Goal: Information Seeking & Learning: Check status

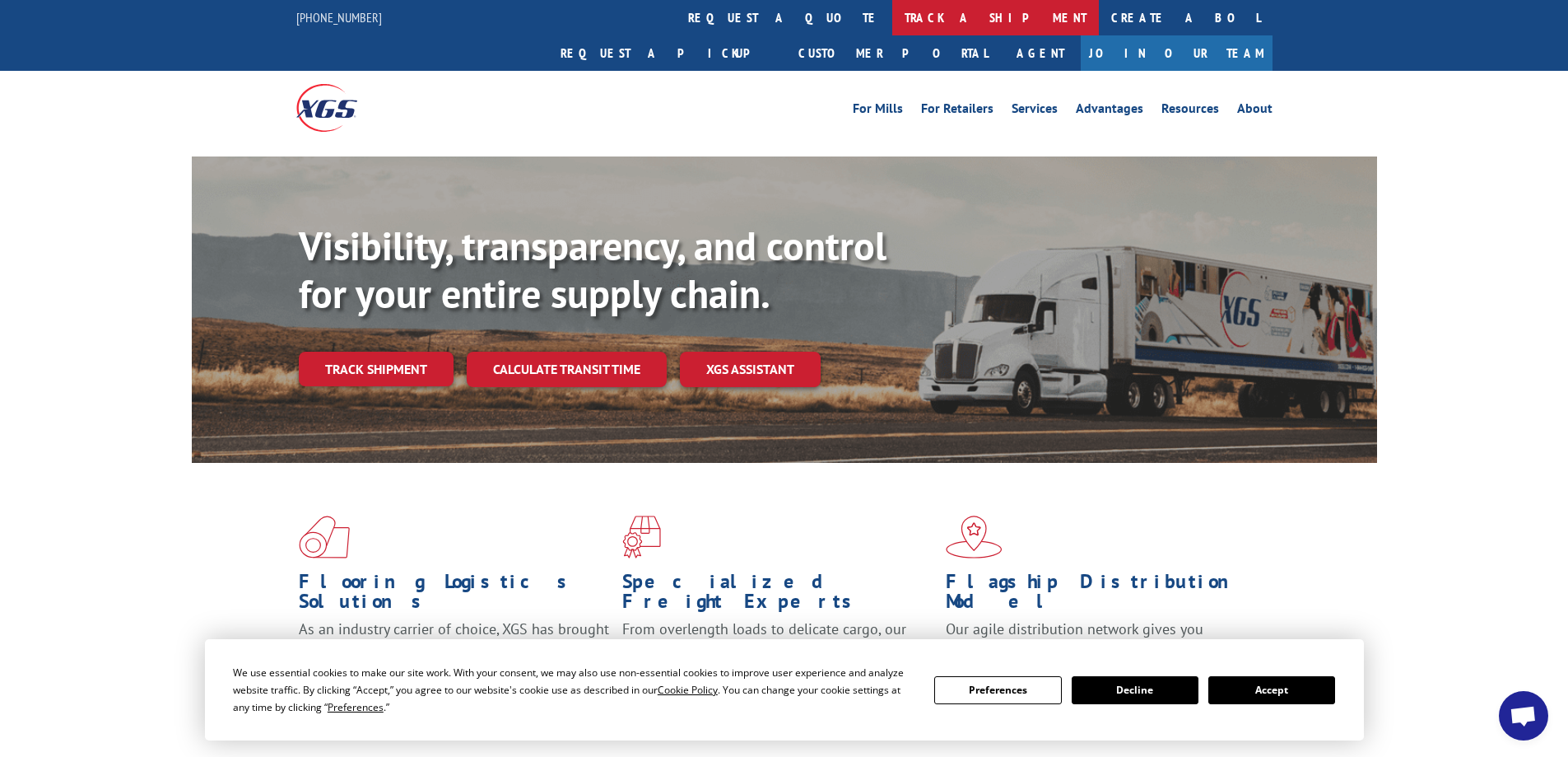
click at [893, 13] on link "track a shipment" at bounding box center [995, 17] width 206 height 36
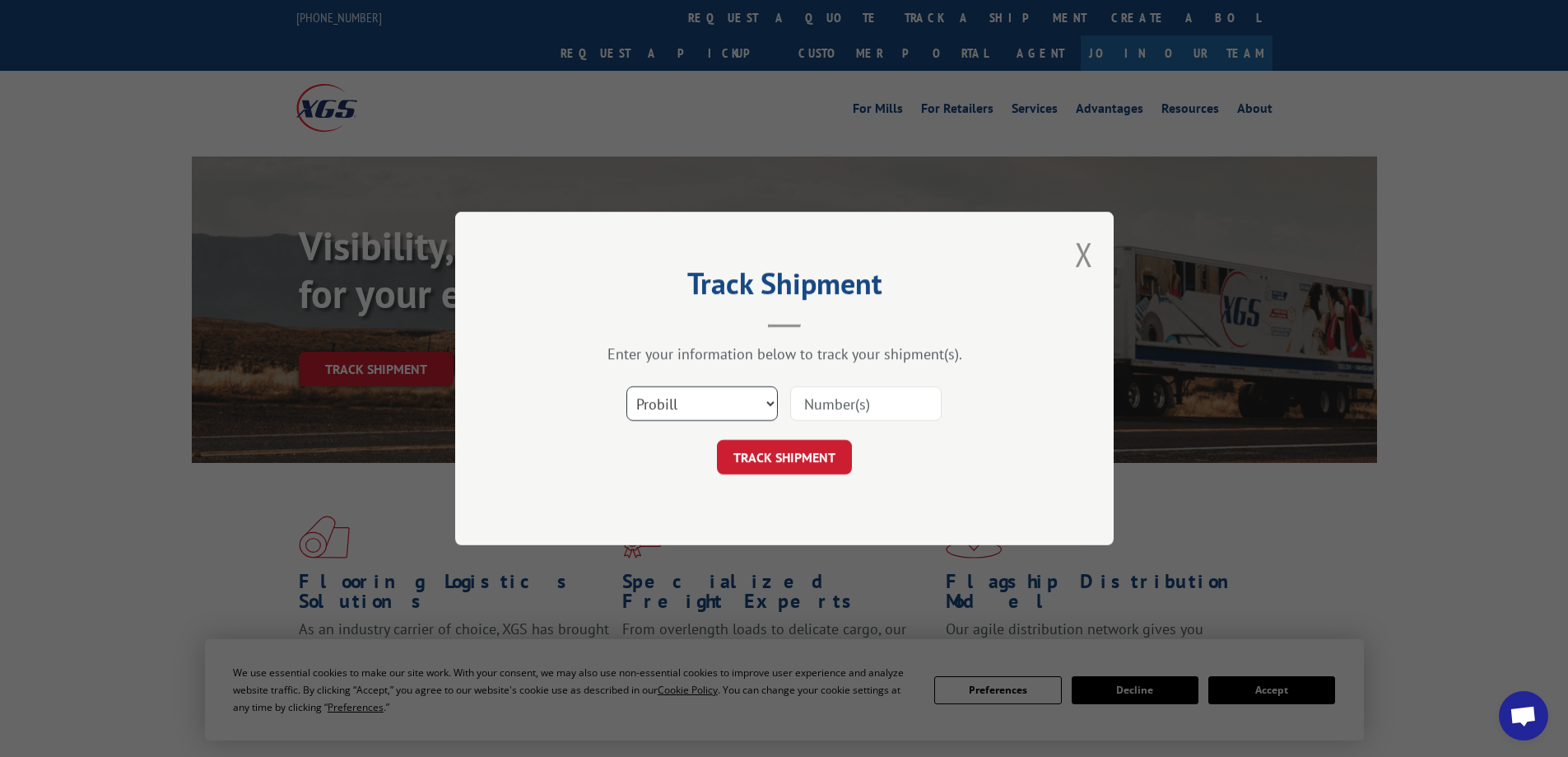
click at [773, 397] on select "Select category... Probill BOL PO" at bounding box center [702, 403] width 151 height 35
select select "po"
click at [626, 386] on select "Select category... Probill BOL PO" at bounding box center [702, 403] width 151 height 35
click at [836, 405] on input at bounding box center [865, 403] width 151 height 35
type input "1131488"
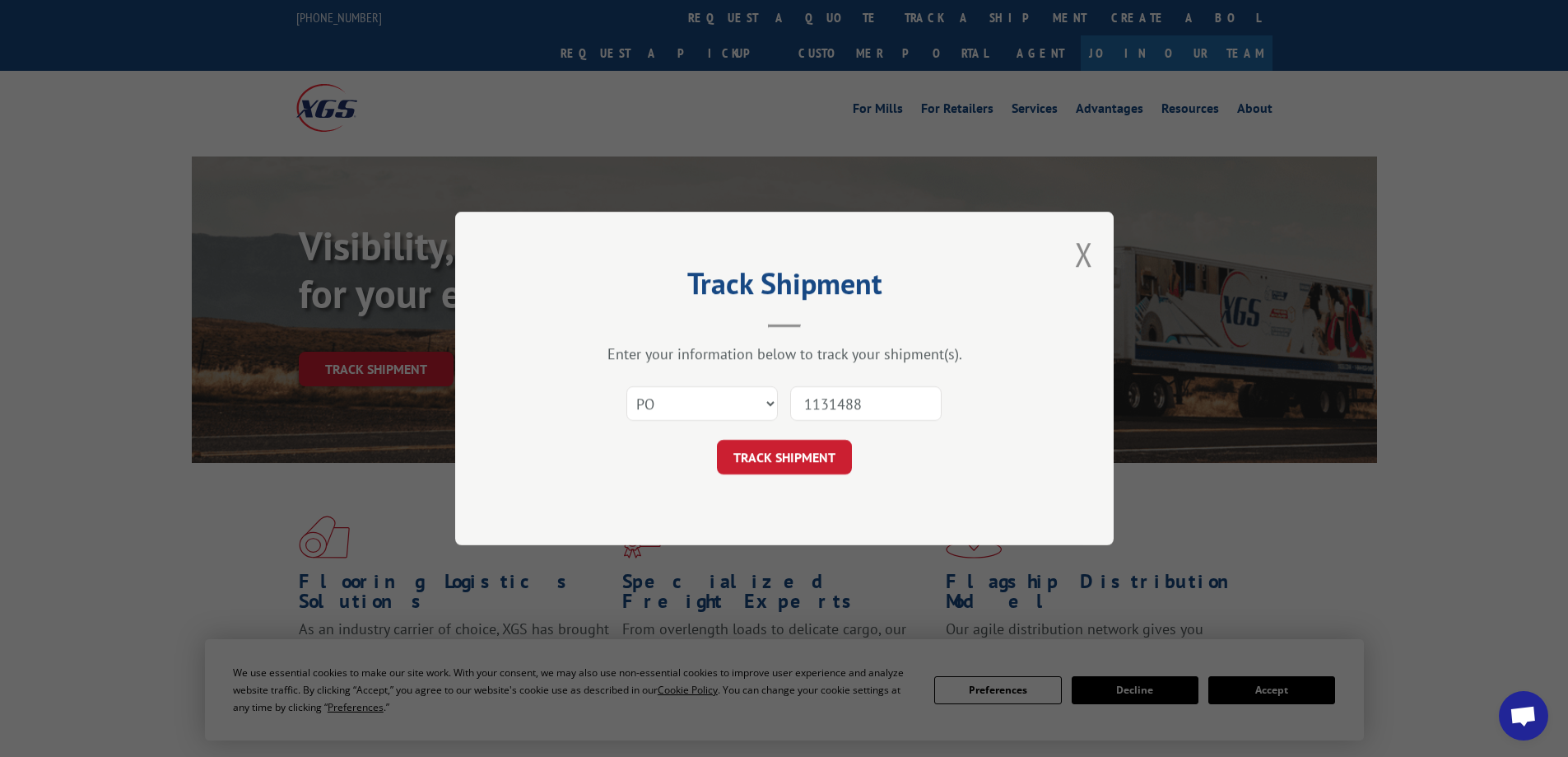
click button "TRACK SHIPMENT" at bounding box center [784, 457] width 135 height 35
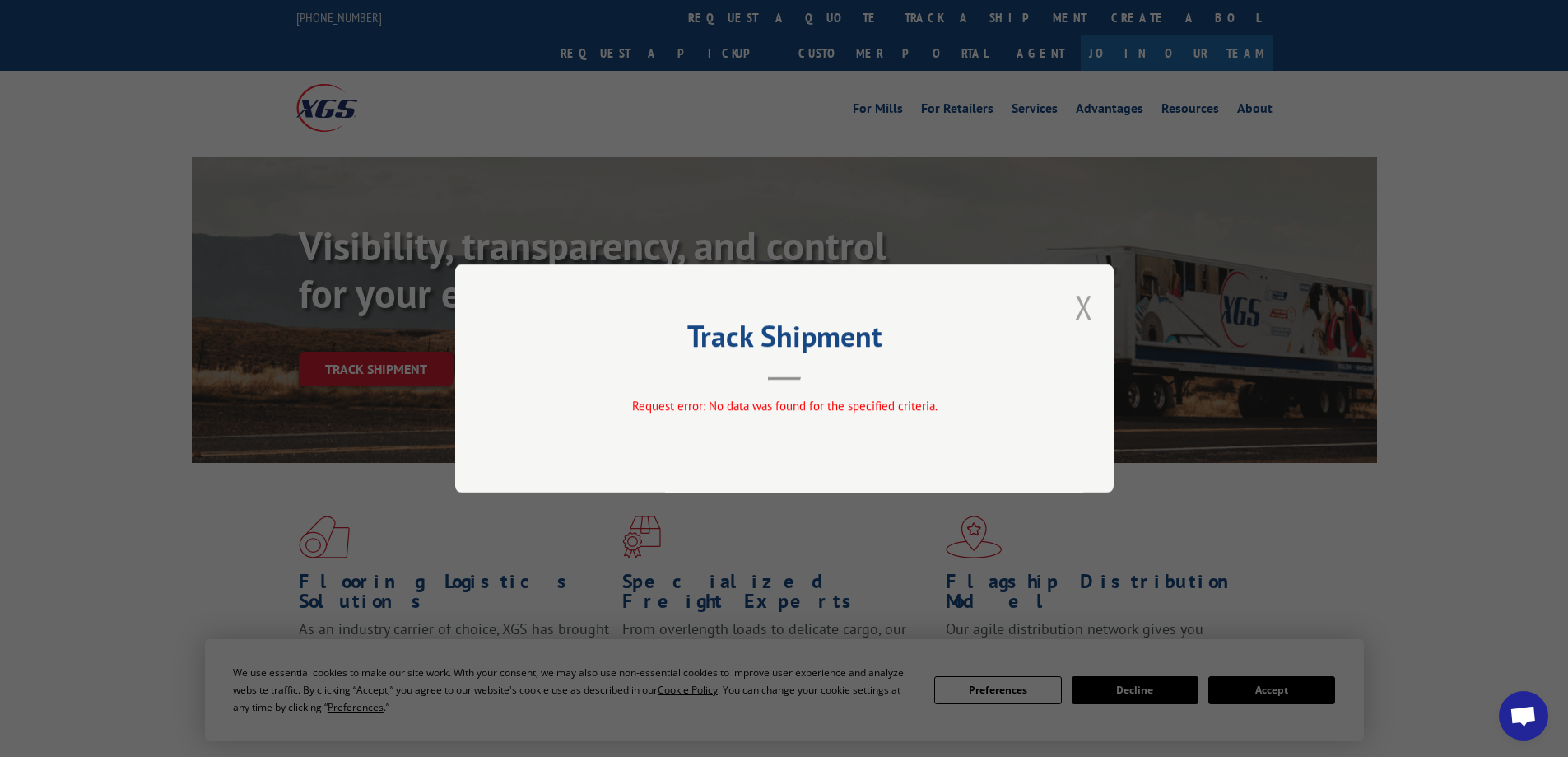
drag, startPoint x: 1090, startPoint y: 298, endPoint x: 1075, endPoint y: 293, distance: 15.8
click at [1088, 298] on button "Close modal" at bounding box center [1083, 306] width 18 height 44
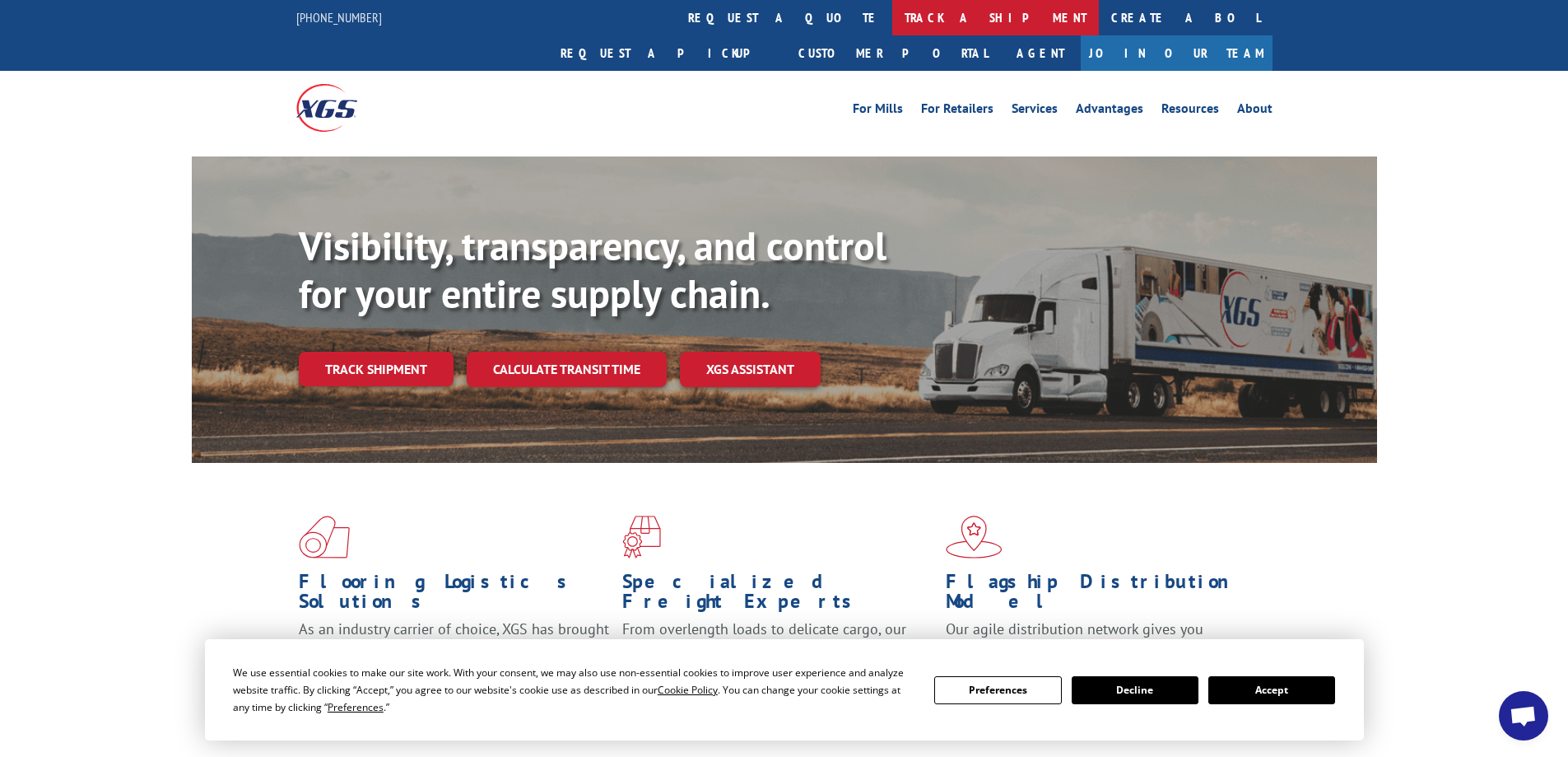
click at [893, 17] on link "track a shipment" at bounding box center [995, 17] width 206 height 36
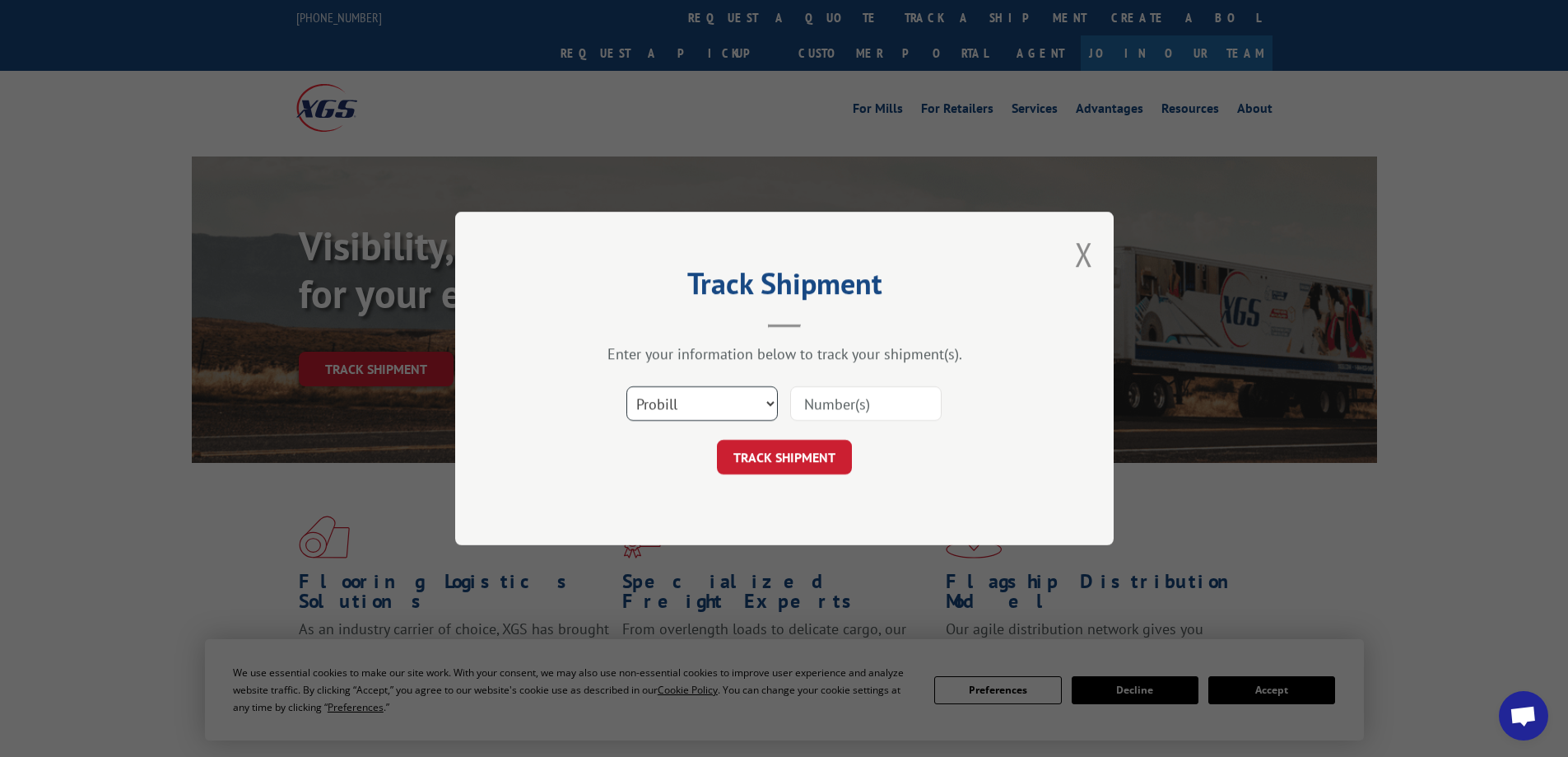
click at [768, 404] on select "Select category... Probill BOL PO" at bounding box center [702, 403] width 151 height 35
click at [626, 386] on select "Select category... Probill BOL PO" at bounding box center [702, 403] width 151 height 35
click at [871, 397] on input at bounding box center [865, 403] width 151 height 35
type input "1131488"
click button "TRACK SHIPMENT" at bounding box center [784, 457] width 135 height 35
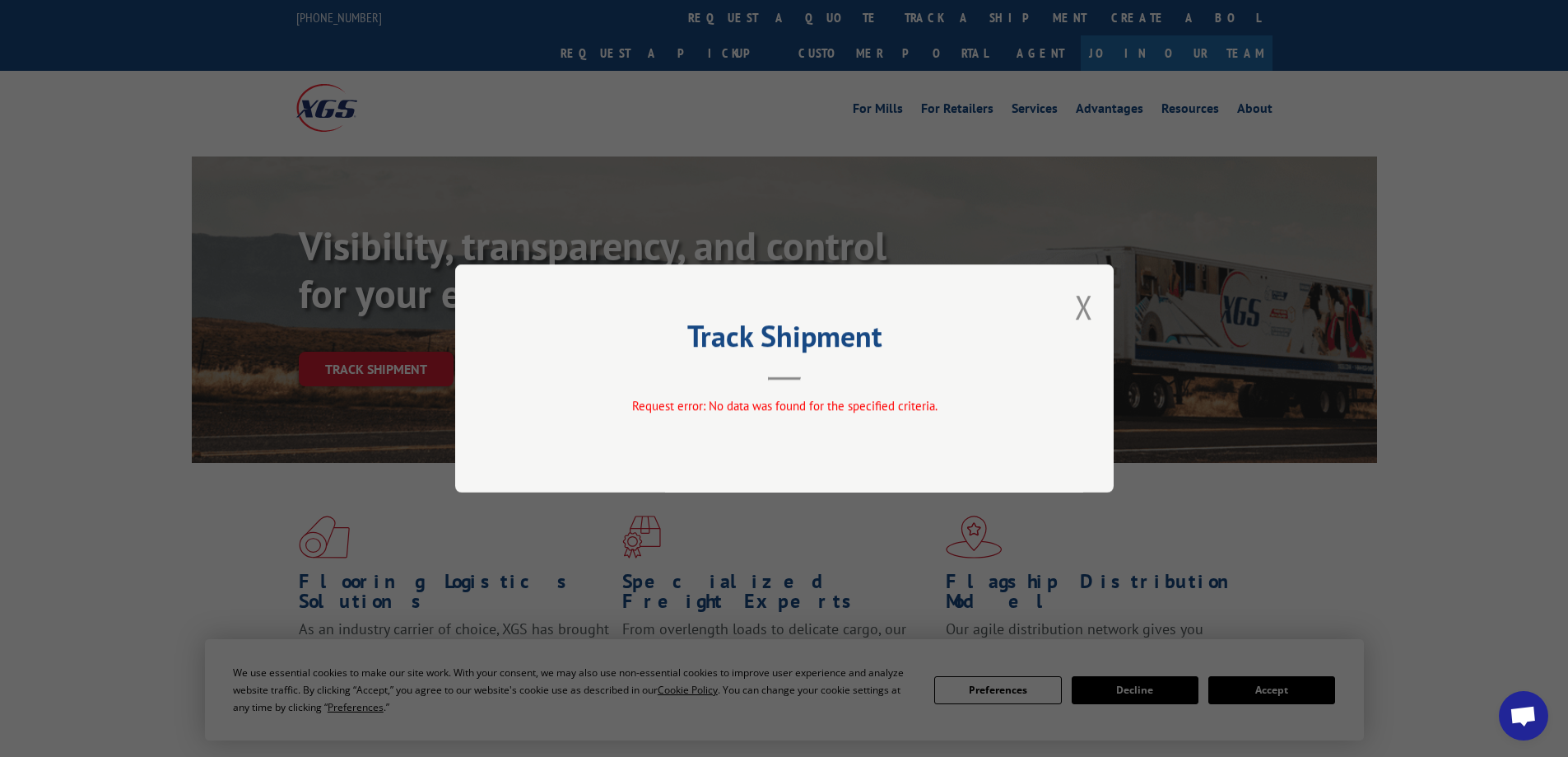
drag, startPoint x: 1088, startPoint y: 305, endPoint x: 1021, endPoint y: 301, distance: 67.1
click at [1088, 304] on button "Close modal" at bounding box center [1083, 306] width 18 height 44
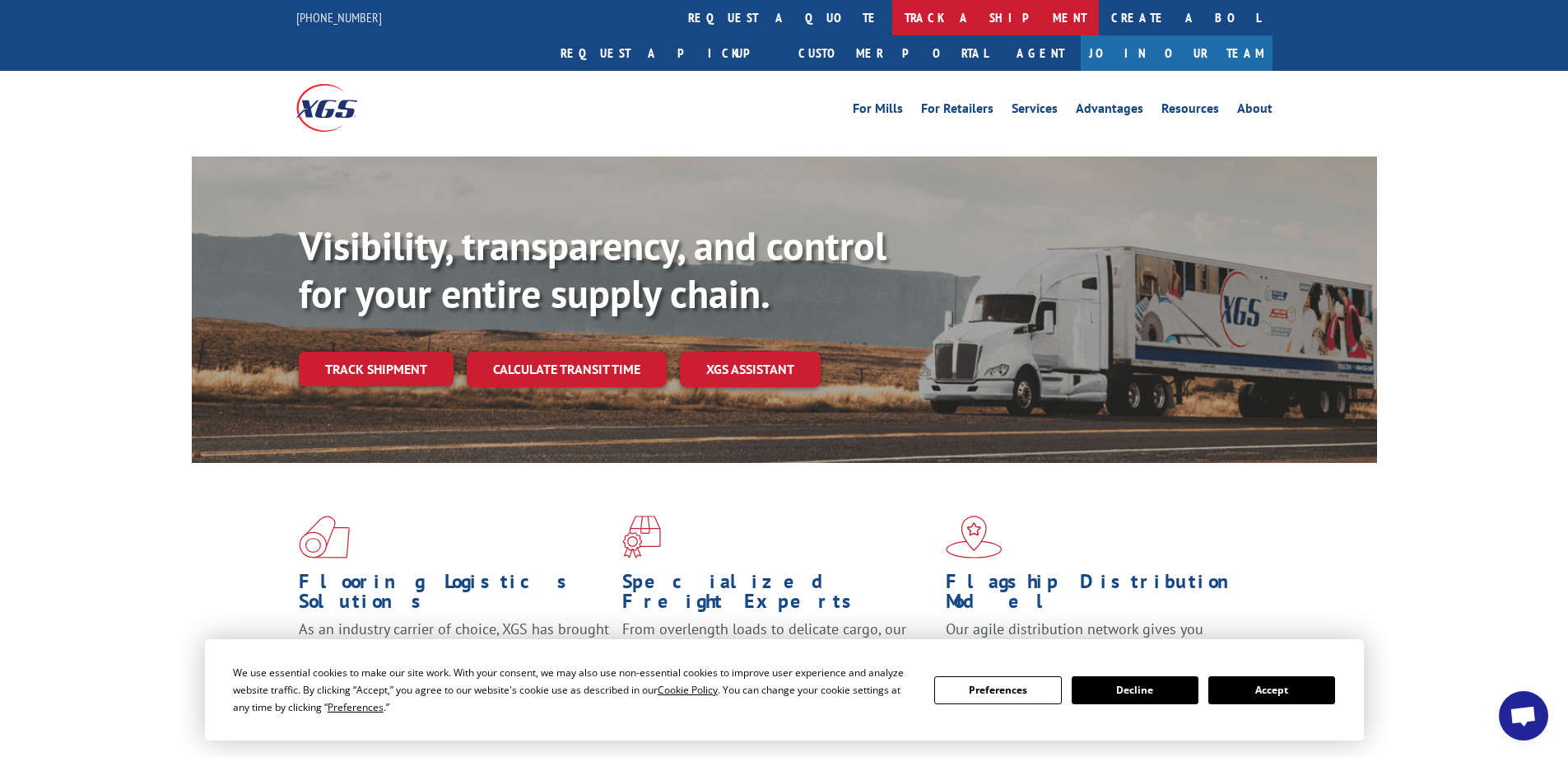
click at [893, 12] on link "track a shipment" at bounding box center [995, 17] width 206 height 36
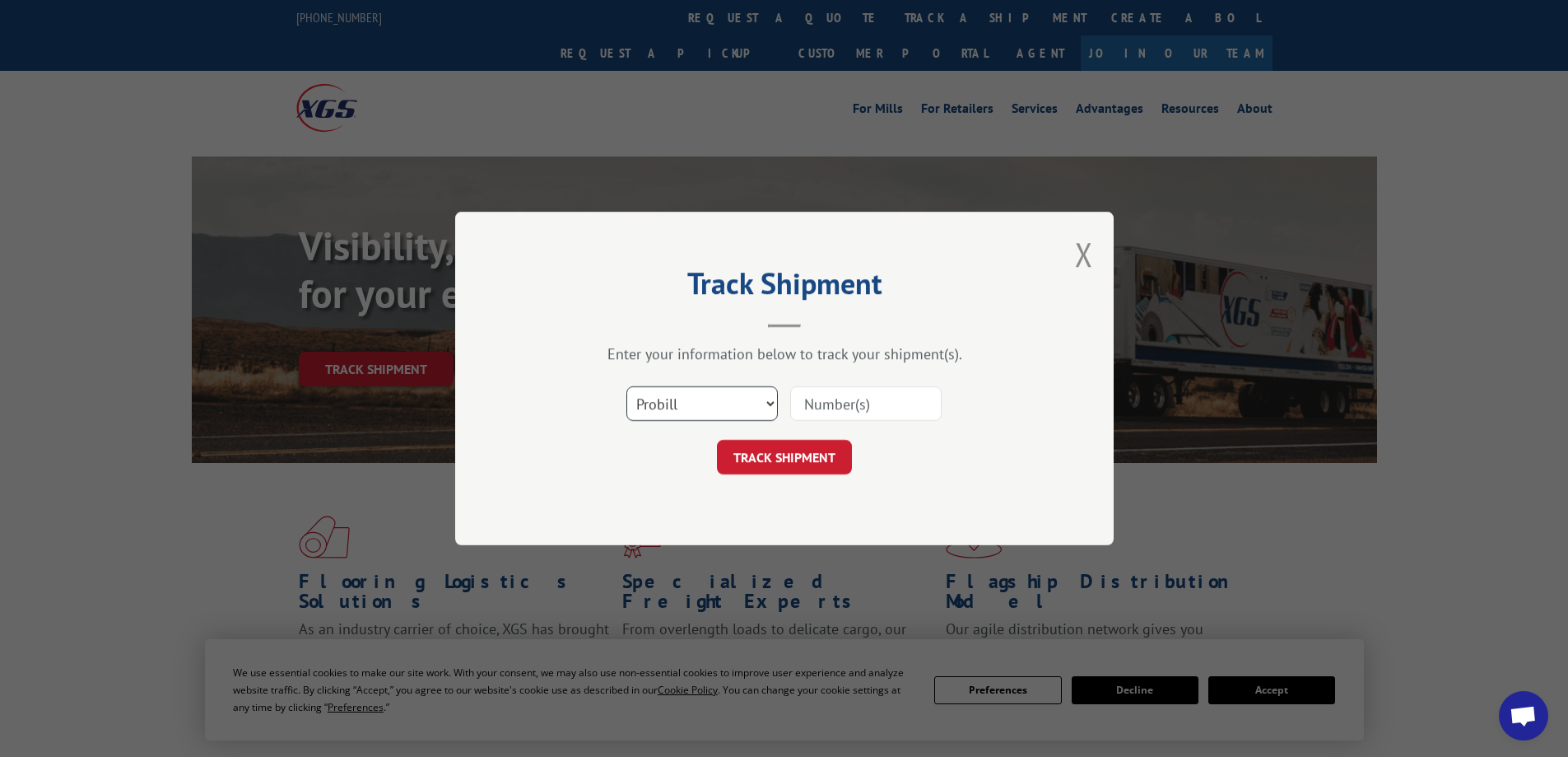
click at [700, 407] on select "Select category... Probill BOL PO" at bounding box center [702, 403] width 151 height 35
select select "po"
click at [626, 386] on select "Select category... Probill BOL PO" at bounding box center [702, 403] width 151 height 35
click at [830, 405] on input at bounding box center [865, 403] width 151 height 35
type input "1131488"
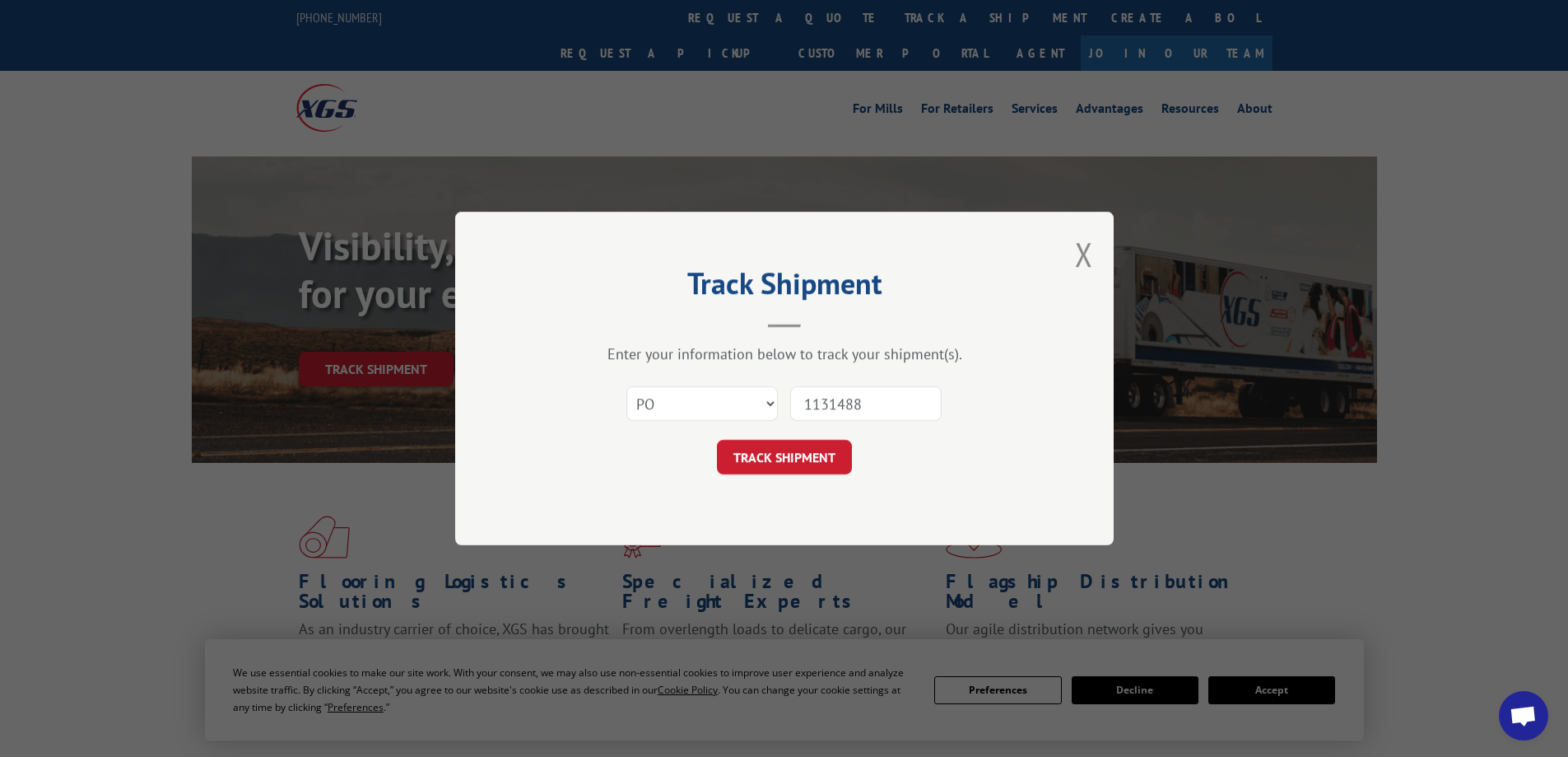
click button "TRACK SHIPMENT" at bounding box center [784, 457] width 135 height 35
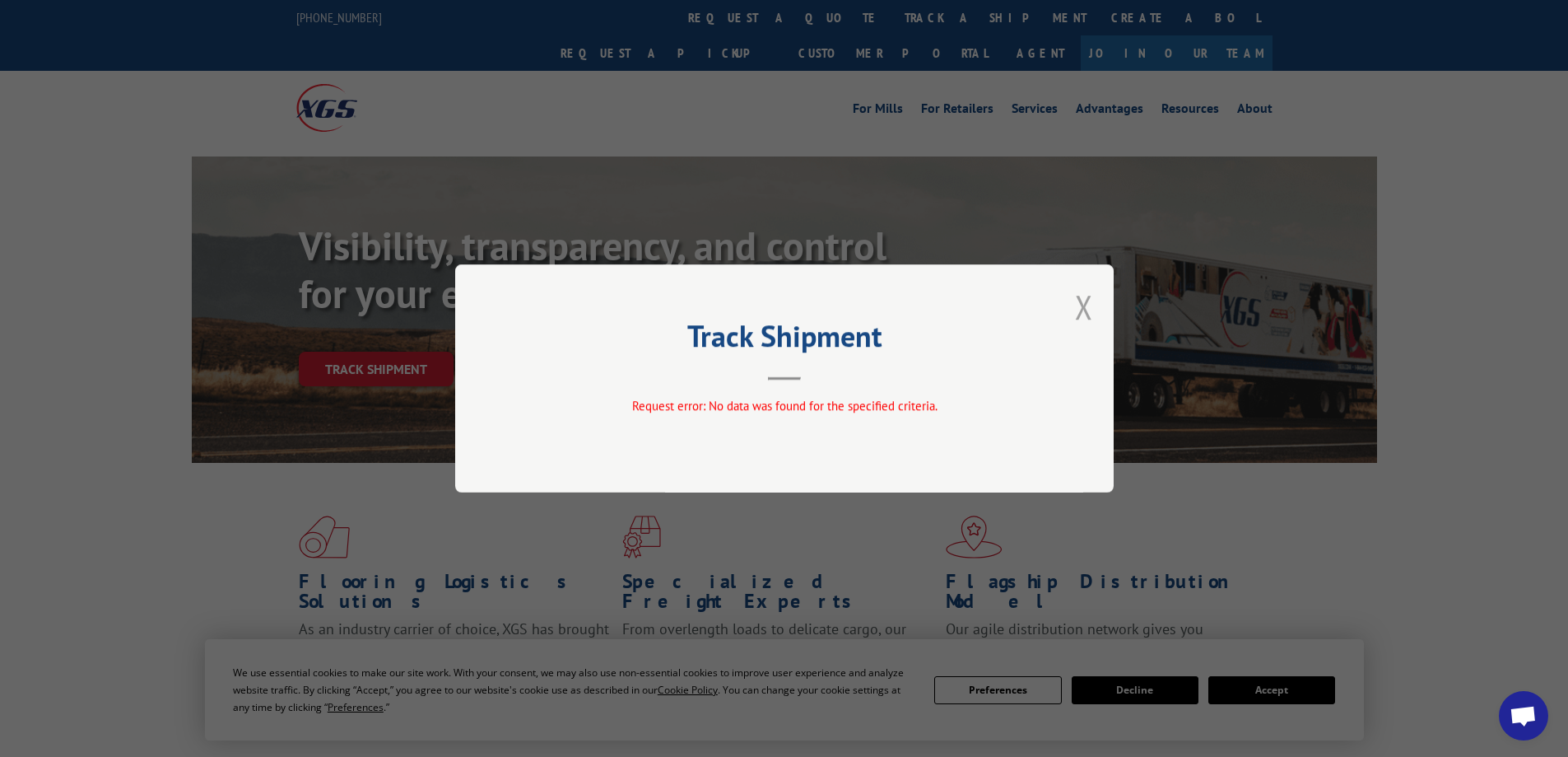
click at [1084, 304] on button "Close modal" at bounding box center [1083, 306] width 18 height 44
